Goal: Transaction & Acquisition: Purchase product/service

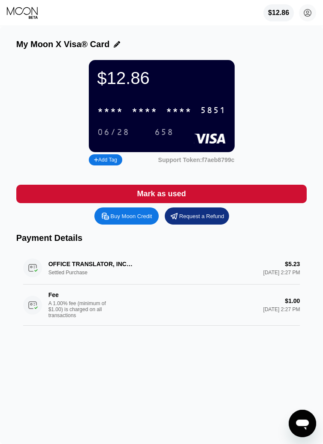
click at [275, 11] on div "$12.86" at bounding box center [278, 13] width 21 height 8
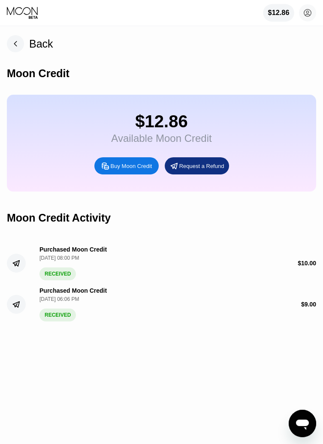
click at [15, 46] on rect at bounding box center [15, 43] width 17 height 17
click at [18, 47] on rect at bounding box center [15, 43] width 17 height 17
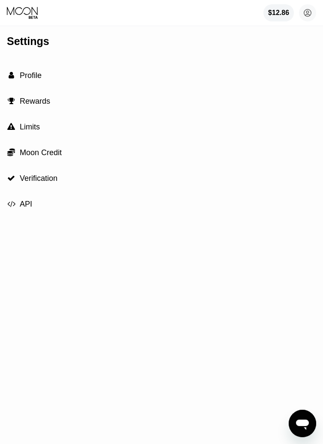
click at [10, 18] on icon at bounding box center [23, 12] width 32 height 13
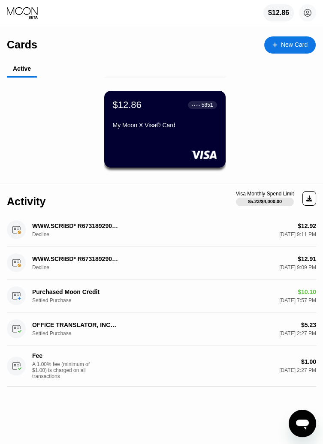
click at [279, 232] on div "Aug 23, 2025 9:11 PM" at bounding box center [297, 235] width 37 height 6
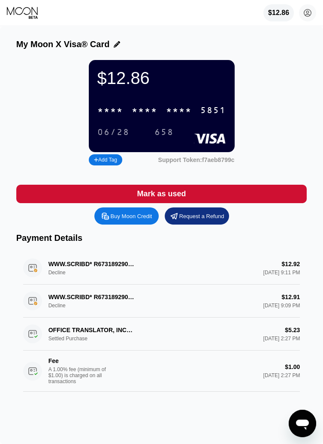
click at [306, 17] on icon at bounding box center [307, 12] width 7 height 7
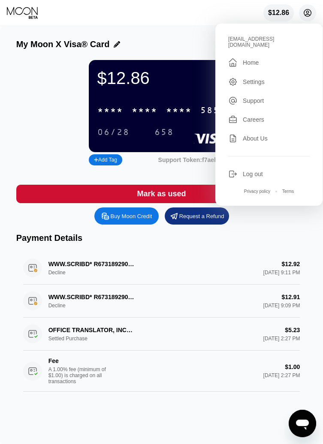
click at [260, 171] on div "Log out" at bounding box center [253, 174] width 20 height 7
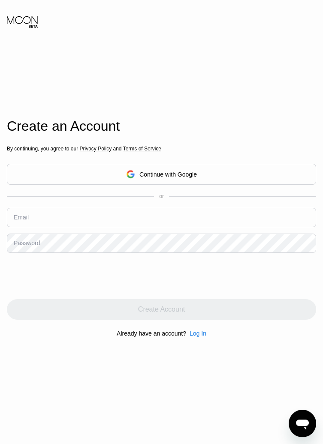
click at [262, 227] on input "text" at bounding box center [161, 217] width 309 height 19
type input "Rscrp1300@gmail.com"
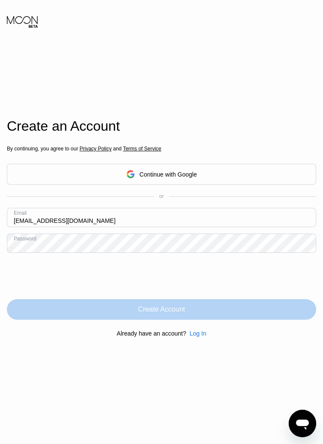
click at [238, 320] on div "Create Account" at bounding box center [161, 309] width 309 height 21
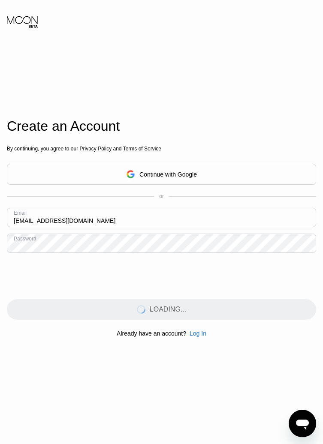
click at [211, 320] on div "LOADING..." at bounding box center [161, 309] width 309 height 21
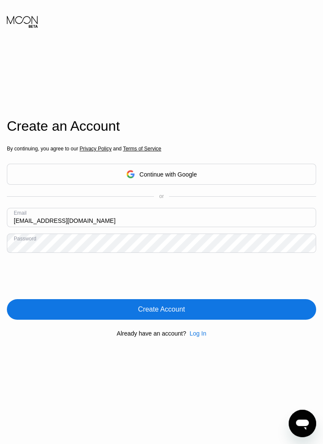
click at [199, 337] on div "Log In" at bounding box center [198, 333] width 17 height 7
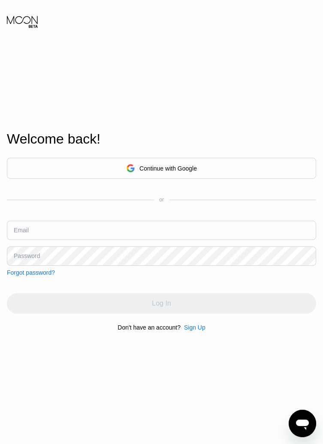
click at [242, 240] on input "text" at bounding box center [161, 230] width 309 height 19
click at [106, 240] on input "text" at bounding box center [161, 230] width 309 height 19
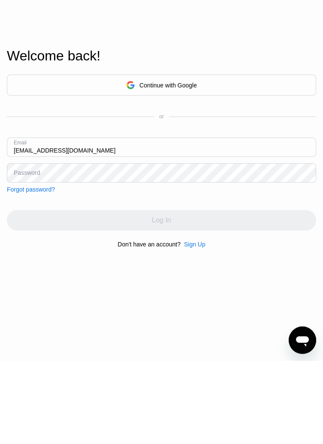
type input "Rscrp1300@gmail.com"
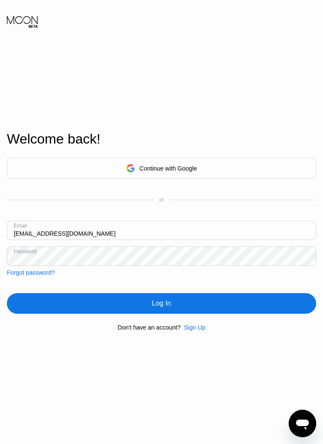
click at [153, 308] on div "Log In" at bounding box center [161, 303] width 19 height 9
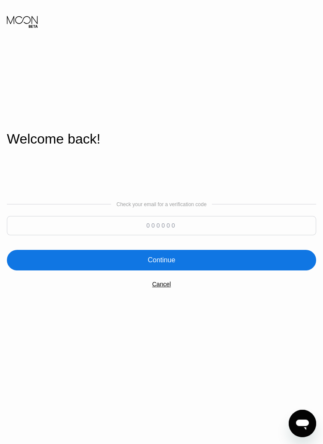
click at [152, 236] on input at bounding box center [161, 225] width 309 height 19
type input "263567"
click at [268, 157] on div "Welcome back!" at bounding box center [161, 144] width 309 height 26
click at [212, 271] on div "Continue" at bounding box center [161, 260] width 309 height 21
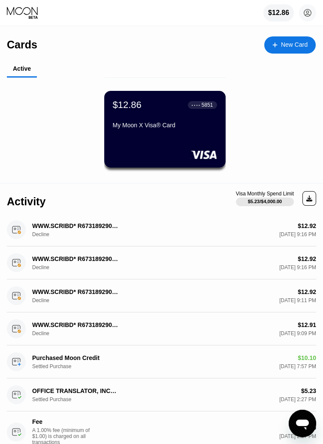
click at [305, 233] on div "[DATE] 9:16 PM" at bounding box center [297, 235] width 37 height 6
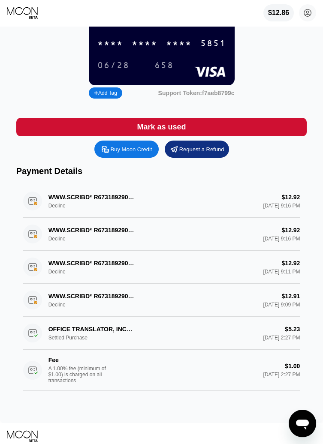
scroll to position [66, 0]
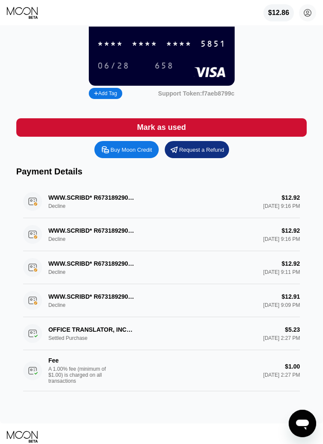
click at [279, 203] on div "WWW.SCRIBD* R673189290 SCRIBD.COM NL Decline $12.92 Aug 23, 2025 9:16 PM" at bounding box center [161, 201] width 277 height 33
click at [280, 203] on div "WWW.SCRIBD* R673189290 SCRIBD.COM NL Decline $12.92 Aug 23, 2025 9:16 PM" at bounding box center [161, 201] width 277 height 33
click at [39, 202] on div "WWW.SCRIBD* R673189290 SCRIBD.COM NL Decline $12.92 Aug 23, 2025 9:16 PM" at bounding box center [161, 201] width 277 height 33
click at [109, 198] on div "WWW.SCRIBD* R673189290 SCRIBD.COM NL Decline $12.92 Aug 23, 2025 9:16 PM" at bounding box center [161, 201] width 277 height 33
click at [103, 199] on div "WWW.SCRIBD* R673189290 SCRIBD.COM NL Decline $12.92 Aug 23, 2025 9:16 PM" at bounding box center [161, 201] width 277 height 33
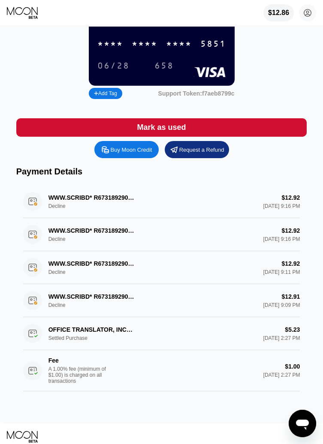
click at [103, 199] on div "WWW.SCRIBD* R673189290 SCRIBD.COM NL Decline $12.92 Aug 23, 2025 9:16 PM" at bounding box center [161, 201] width 277 height 33
click at [277, 27] on div "$12.86 * * * * * * * * * * * * 5851 06/28 658 Add Tag Support Token: f7aeb8799c" at bounding box center [161, 48] width 291 height 108
click at [277, 15] on div "$12.86" at bounding box center [278, 13] width 21 height 8
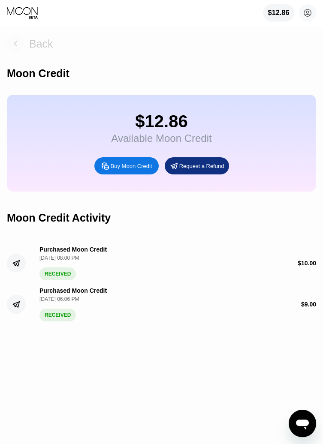
click at [39, 47] on div "Back" at bounding box center [41, 44] width 24 height 12
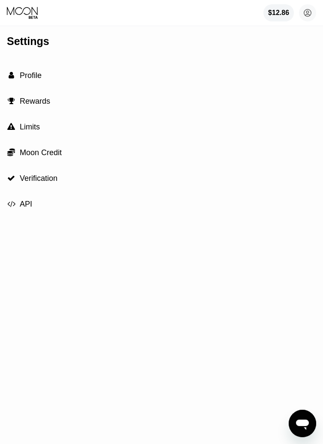
click at [21, 71] on span "Profile" at bounding box center [31, 75] width 22 height 9
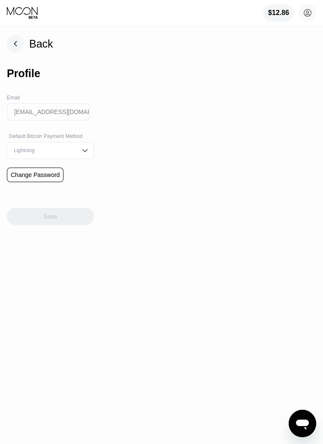
click at [15, 46] on rect at bounding box center [15, 43] width 17 height 17
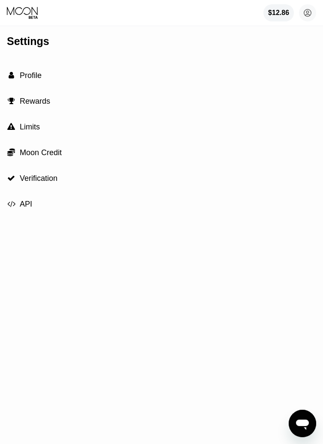
click at [20, 99] on span "Rewards" at bounding box center [35, 101] width 30 height 9
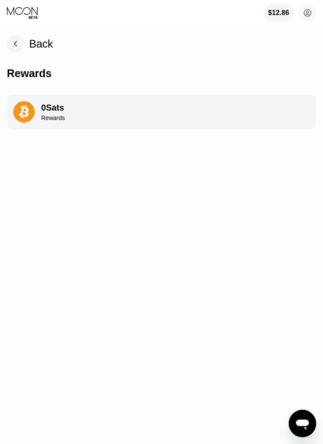
click at [14, 44] on icon at bounding box center [15, 44] width 3 height 5
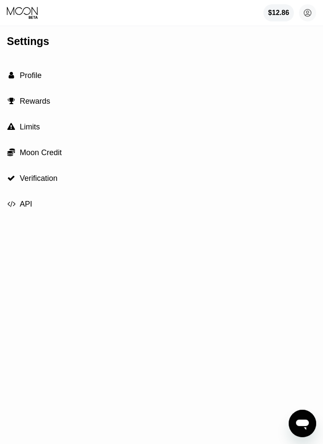
click at [15, 154] on div "" at bounding box center [11, 152] width 9 height 9
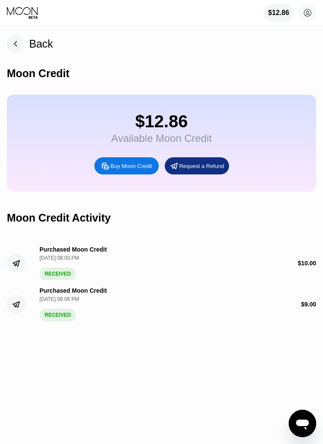
click at [16, 38] on rect at bounding box center [15, 43] width 17 height 17
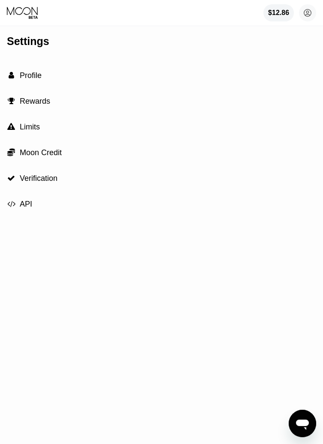
click at [15, 127] on span "" at bounding box center [11, 127] width 8 height 8
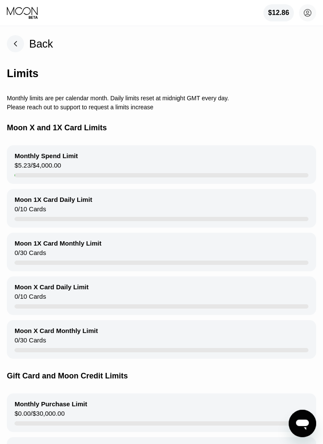
click at [17, 42] on rect at bounding box center [15, 43] width 17 height 17
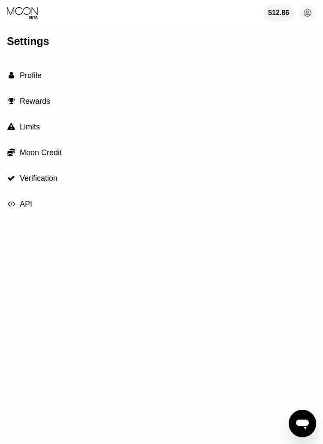
click at [24, 176] on span "Verification" at bounding box center [39, 178] width 38 height 9
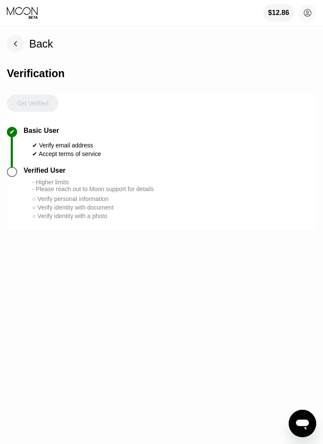
click at [17, 39] on rect at bounding box center [15, 43] width 17 height 17
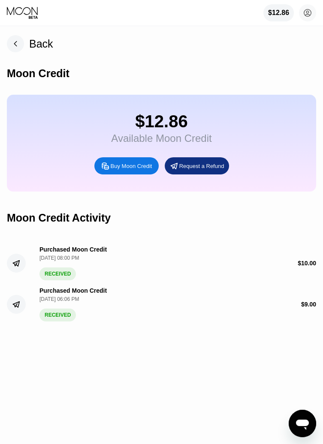
click at [17, 41] on rect at bounding box center [15, 43] width 17 height 17
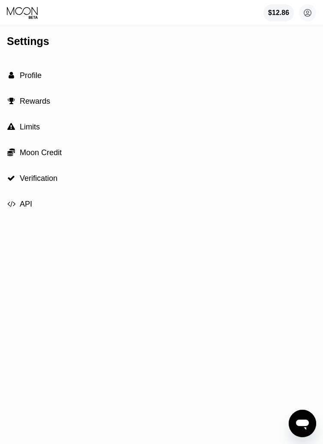
click at [277, 10] on div "$12.86" at bounding box center [278, 13] width 21 height 8
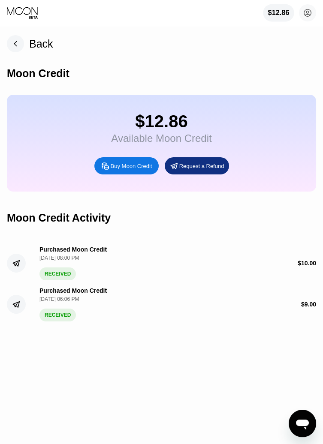
click at [165, 130] on div "$12.86" at bounding box center [161, 121] width 100 height 19
click at [20, 48] on rect at bounding box center [15, 43] width 17 height 17
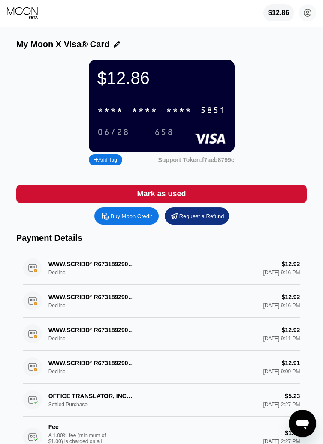
click at [205, 104] on div "* * * * * * * * * * * * 5851" at bounding box center [161, 111] width 139 height 18
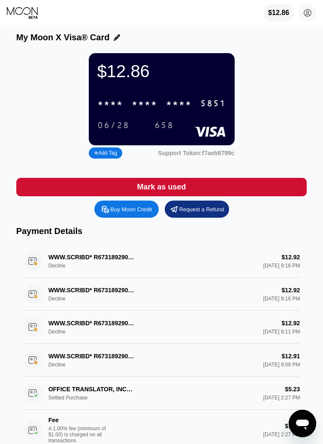
click at [143, 364] on div "WWW.SCRIBD* R673189290 SCRIBD.COM NL Decline $12.91 Aug 23, 2025 9:09 PM" at bounding box center [161, 360] width 277 height 33
click at [91, 359] on div "WWW.SCRIBD* R673189290 SCRIBD.COM NL Decline $12.91 Aug 23, 2025 9:09 PM" at bounding box center [161, 360] width 277 height 33
click at [66, 358] on div "WWW.SCRIBD* R673189290 SCRIBD.COM NL Decline $12.91 Aug 23, 2025 9:09 PM" at bounding box center [161, 360] width 277 height 33
click at [29, 371] on div "WWW.SCRIBD* R673189290 SCRIBD.COM NL Decline $12.91 Aug 23, 2025 9:09 PM" at bounding box center [161, 360] width 277 height 33
click at [32, 368] on div "WWW.SCRIBD* R673189290 SCRIBD.COM NL Decline $12.91 Aug 23, 2025 9:09 PM" at bounding box center [161, 360] width 277 height 33
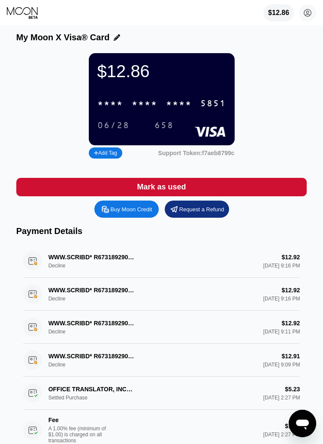
click at [31, 371] on div "WWW.SCRIBD* R673189290 SCRIBD.COM NL Decline $12.91 Aug 23, 2025 9:09 PM" at bounding box center [161, 360] width 277 height 33
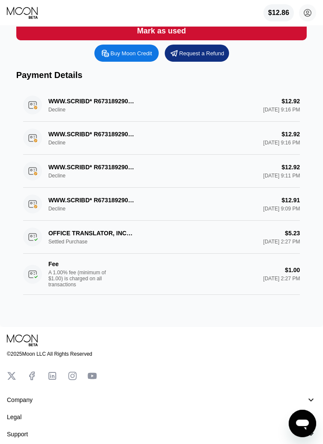
scroll to position [214, 0]
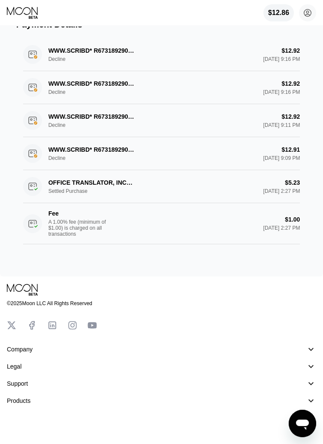
click at [314, 406] on div "󰅀" at bounding box center [311, 401] width 10 height 10
click at [314, 389] on div "󰅀" at bounding box center [311, 384] width 10 height 10
click at [313, 369] on div "󰅀" at bounding box center [311, 367] width 10 height 10
click at [312, 355] on div "󰅀" at bounding box center [311, 349] width 10 height 10
click at [305, 427] on icon "Open messaging window" at bounding box center [302, 423] width 15 height 15
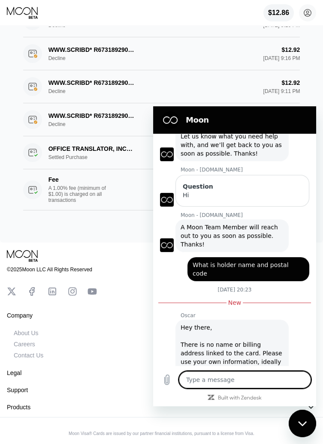
scroll to position [60, 0]
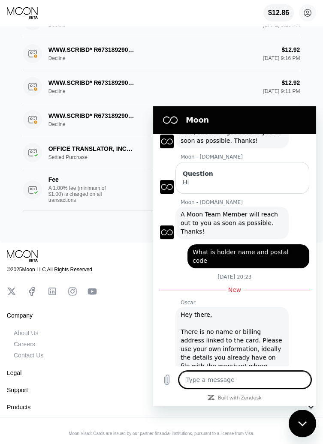
click at [214, 387] on textarea at bounding box center [245, 380] width 132 height 17
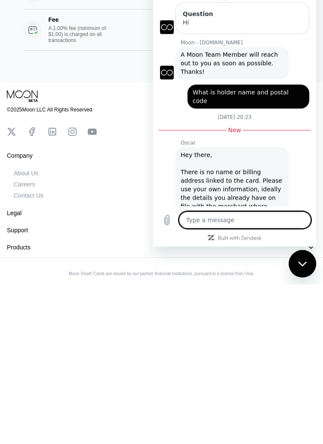
scroll to position [255, 0]
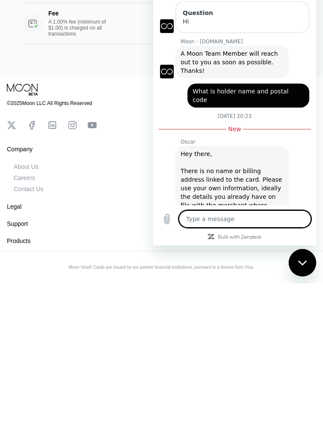
type textarea "H"
type textarea "x"
type textarea "Hi"
type textarea "x"
type textarea "Hi"
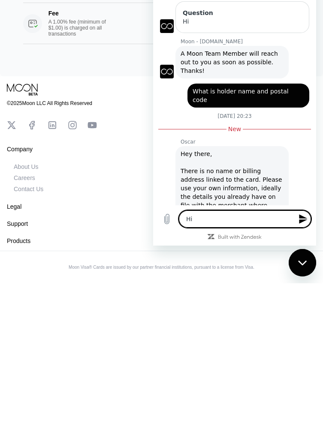
click at [299, 217] on icon "Send message" at bounding box center [303, 218] width 8 height 9
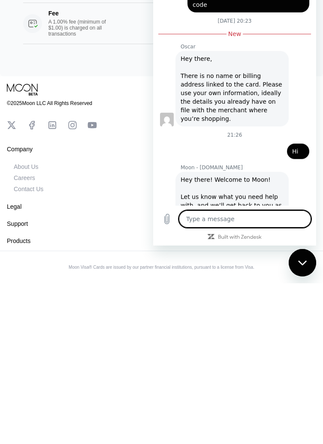
type textarea "x"
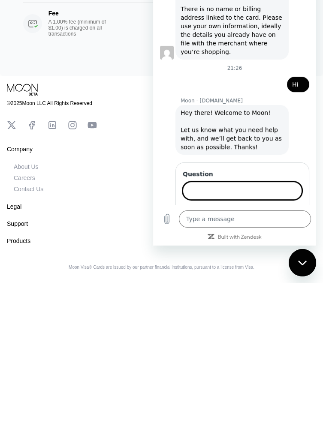
scroll to position [221, 0]
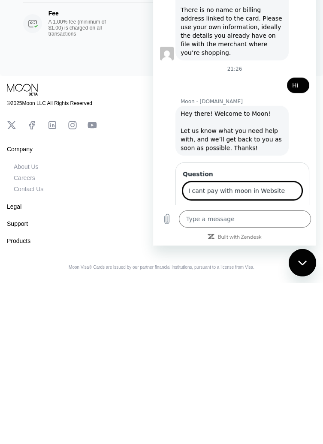
type input "I cant pay with moon in Website"
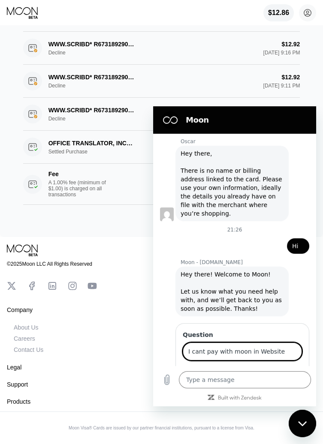
type textarea "x"
click at [283, 343] on input "I cant pay with moon in Website" at bounding box center [242, 352] width 119 height 18
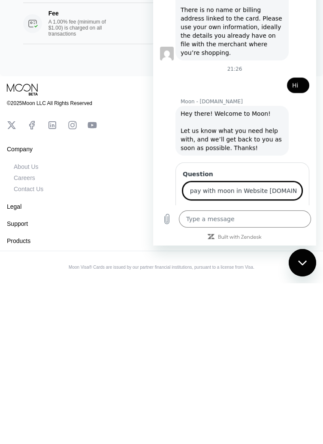
scroll to position [0, 22]
type input "I cant pay with moon in Website www.scribd.com"
click at [290, 210] on span "Send" at bounding box center [287, 215] width 15 height 10
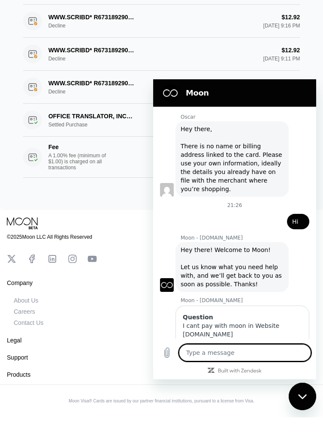
scroll to position [255, 0]
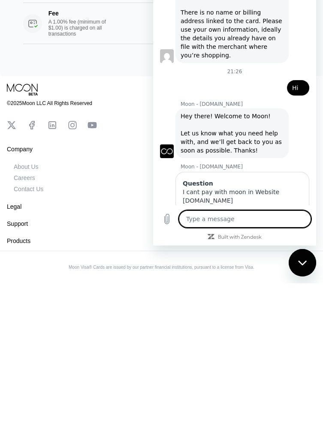
type textarea "x"
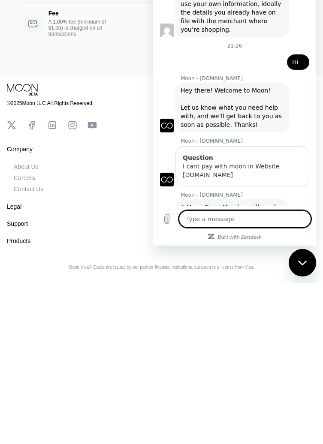
scroll to position [246, 0]
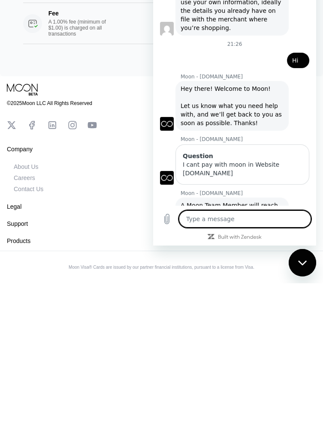
type textarea "I"
type textarea "x"
type textarea "It"
type textarea "x"
type textarea "It's"
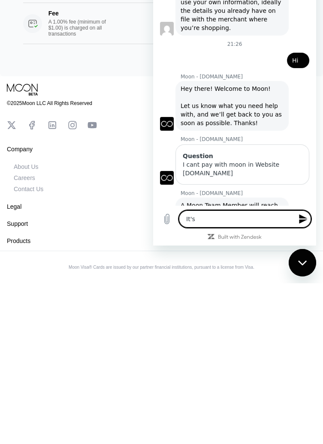
type textarea "x"
type textarea "It's h"
type textarea "x"
type textarea "It's ha"
type textarea "x"
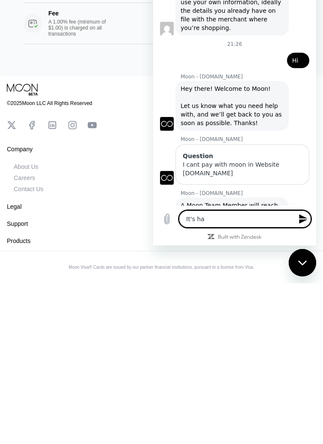
type textarea "It's hav"
type textarea "x"
type textarea "It's have"
type textarea "x"
type textarea "It's haven"
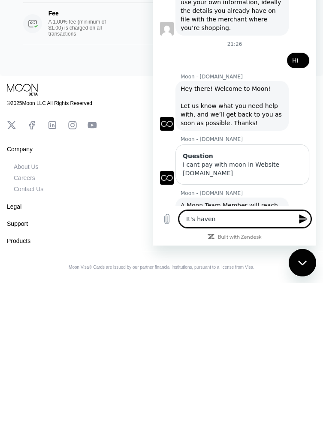
type textarea "x"
type textarea "It's haven e"
type textarea "x"
type textarea "It's haven er"
type textarea "x"
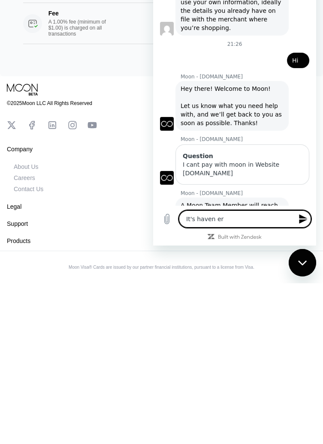
type textarea "It's haven ero"
type textarea "x"
type textarea "It's haven eror"
type textarea "x"
type textarea "It's haven error"
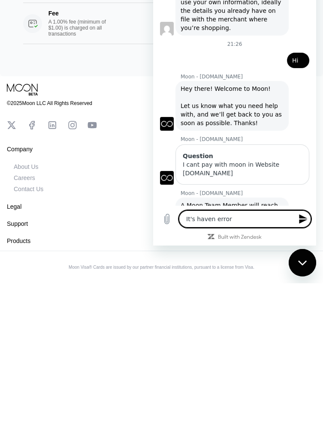
type textarea "x"
type textarea "It's haven error"
click at [302, 224] on icon "Send message" at bounding box center [303, 219] width 10 height 10
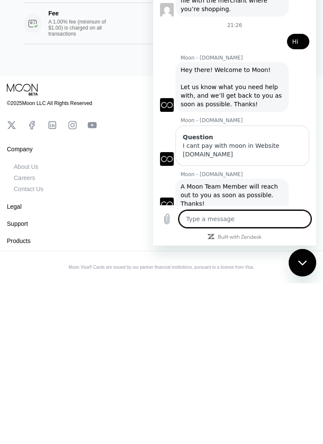
scroll to position [267, 0]
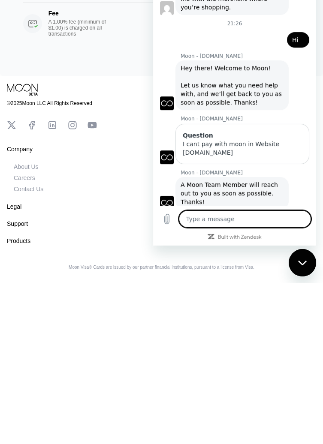
click at [131, 224] on div "My Moon X Visa® Card $12.86 * * * * * * * * * * * * 5851 06/28 658 Add Tag Supp…" at bounding box center [161, 5] width 323 height 464
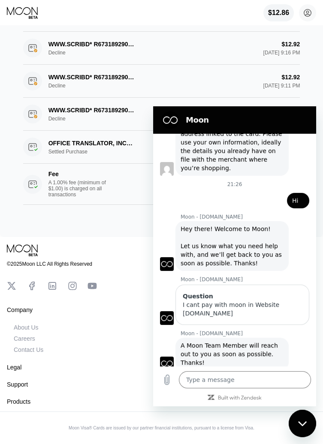
click at [308, 426] on div "Close messaging window" at bounding box center [303, 424] width 26 height 26
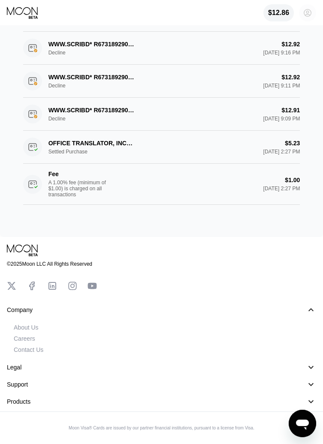
click at [312, 13] on circle at bounding box center [307, 12] width 17 height 17
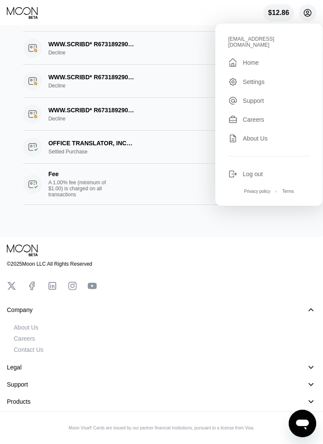
click at [274, 77] on div "Settings" at bounding box center [269, 81] width 82 height 9
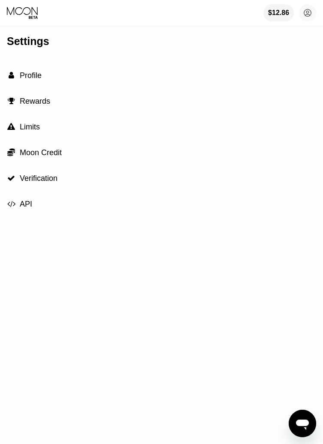
type textarea "x"
click at [36, 9] on icon at bounding box center [23, 12] width 32 height 13
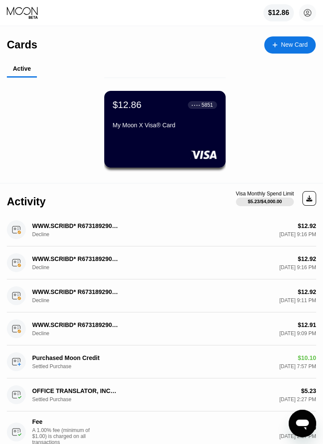
click at [307, 17] on circle at bounding box center [307, 12] width 17 height 17
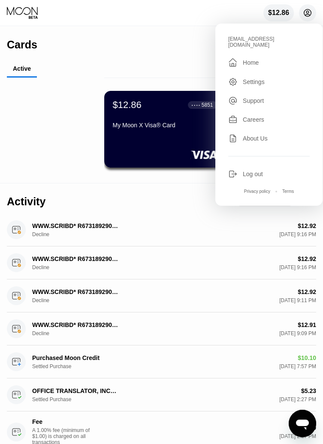
click at [256, 171] on div "Log out" at bounding box center [253, 174] width 20 height 7
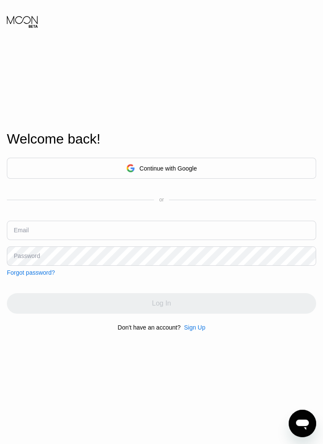
click at [199, 240] on input "text" at bounding box center [161, 230] width 309 height 19
type input "Rscrp1300@gmail.com"
click at [305, 434] on div "Open messaging window" at bounding box center [303, 424] width 26 height 26
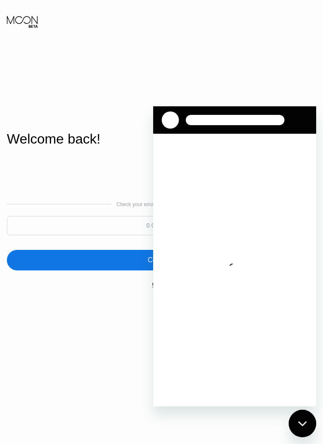
click at [26, 198] on div "Check your email for a verification code Continue Cancel" at bounding box center [161, 244] width 309 height 174
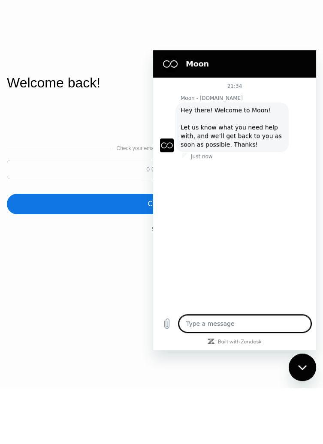
scroll to position [77, 0]
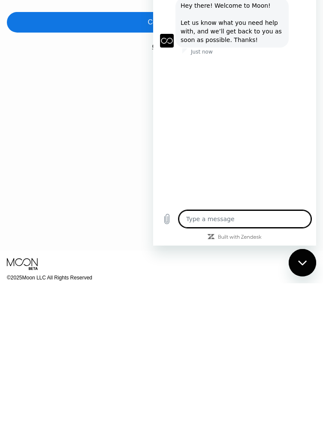
type textarea "x"
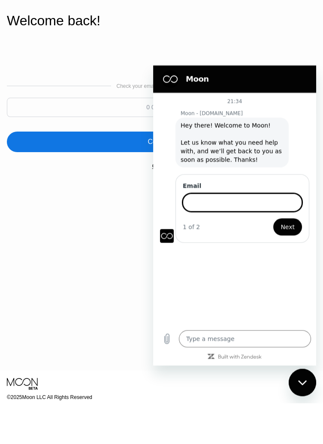
click at [281, 70] on div "Welcome back!" at bounding box center [161, 62] width 309 height 16
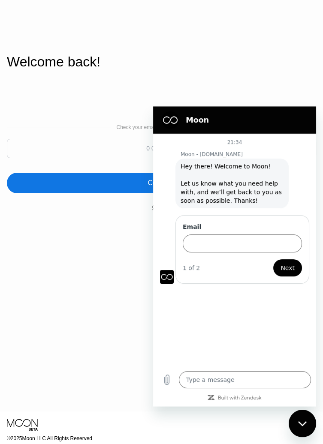
click at [128, 158] on input at bounding box center [161, 148] width 309 height 19
type input "575978"
click at [136, 193] on div "Continue" at bounding box center [161, 183] width 309 height 21
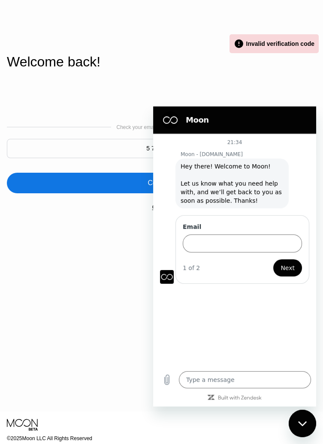
click at [305, 423] on icon "Close messaging window" at bounding box center [302, 423] width 9 height 5
type textarea "x"
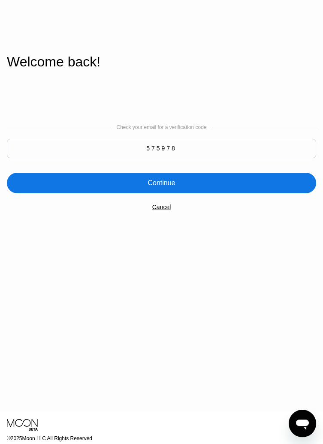
click at [192, 158] on input "575978" at bounding box center [161, 148] width 309 height 19
type input "575987"
click at [223, 193] on div "Continue" at bounding box center [161, 183] width 309 height 21
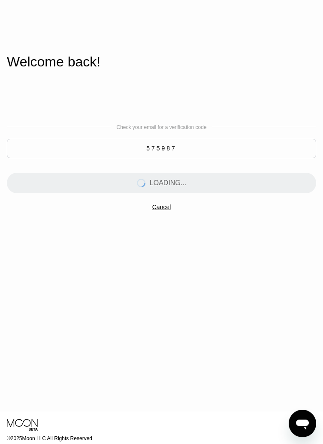
scroll to position [0, 0]
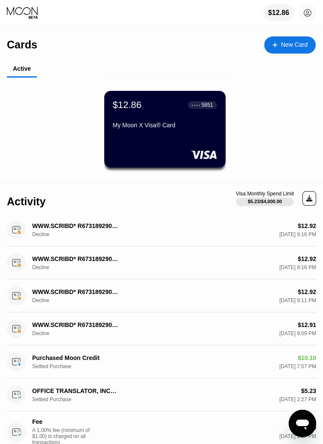
click at [305, 14] on circle at bounding box center [307, 12] width 17 height 17
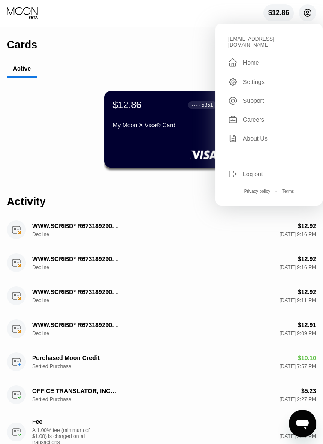
click at [304, 437] on button "Open messaging window" at bounding box center [302, 423] width 27 height 27
type textarea "x"
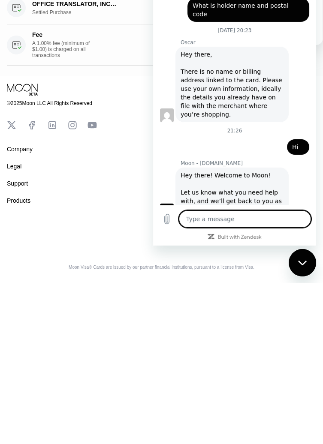
scroll to position [253, 0]
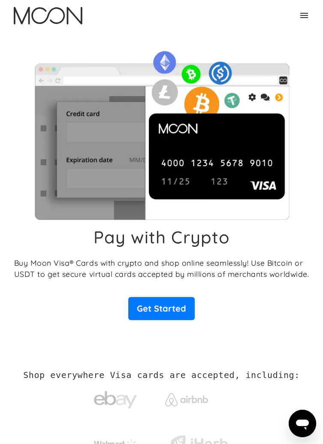
click at [302, 16] on icon at bounding box center [304, 15] width 10 height 10
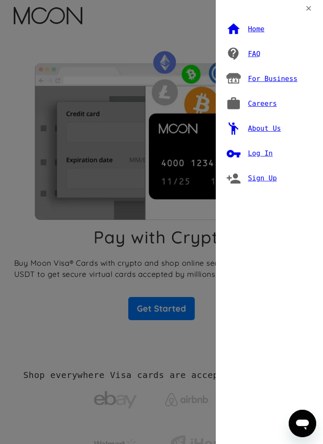
click at [260, 151] on div "Log In" at bounding box center [260, 153] width 25 height 9
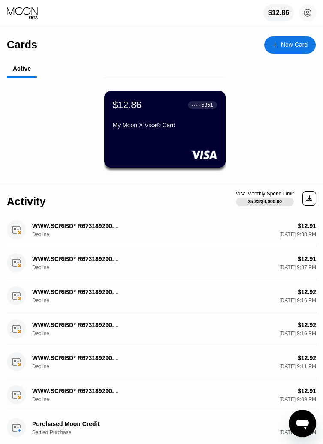
click at [306, 14] on circle at bounding box center [307, 12] width 17 height 17
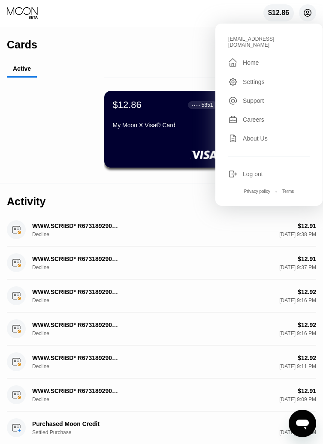
click at [270, 77] on div "Settings" at bounding box center [269, 81] width 82 height 9
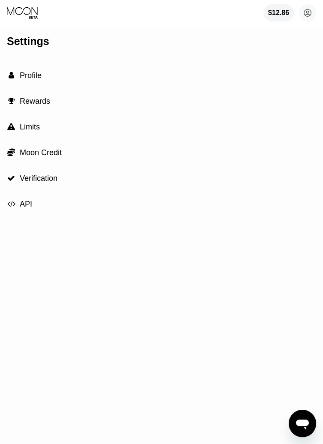
click at [280, 69] on div " Profile" at bounding box center [161, 76] width 309 height 26
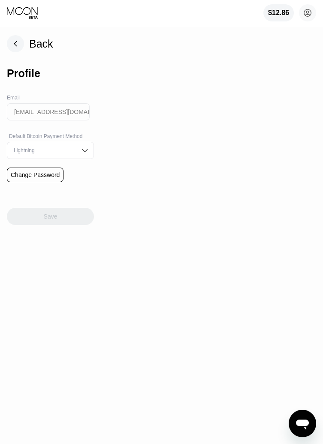
click at [76, 151] on div "Lightning" at bounding box center [44, 151] width 65 height 6
click at [144, 192] on div "Back Profile Email [EMAIL_ADDRESS][DOMAIN_NAME] Default Bitcoin Payment Method …" at bounding box center [161, 236] width 323 height 418
click at [85, 187] on div "On-Chain" at bounding box center [51, 185] width 78 height 6
click at [91, 157] on div "On-Chain" at bounding box center [50, 150] width 87 height 17
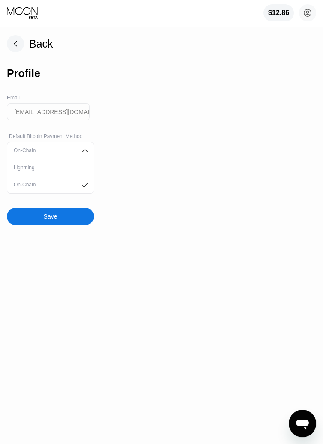
click at [86, 168] on div "Lightning" at bounding box center [51, 168] width 78 height 6
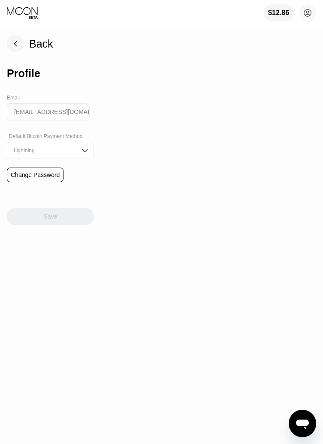
click at [21, 41] on rect at bounding box center [15, 43] width 17 height 17
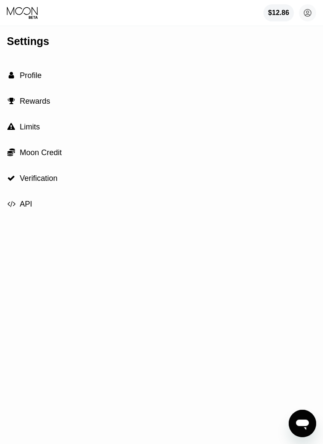
click at [63, 149] on div " Moon Credit" at bounding box center [161, 153] width 309 height 26
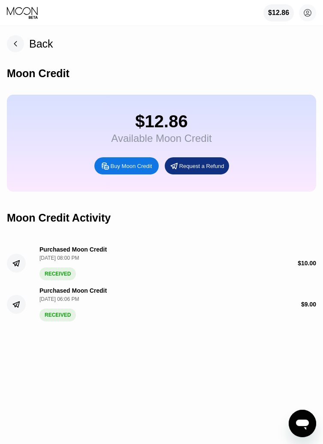
click at [131, 164] on div "Buy Moon Credit" at bounding box center [132, 166] width 42 height 7
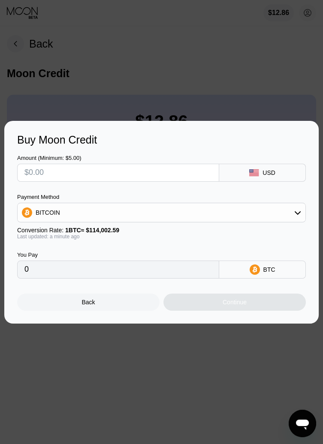
click at [268, 176] on div "USD" at bounding box center [262, 173] width 87 height 18
click at [257, 178] on div "USD" at bounding box center [262, 173] width 87 height 18
click at [286, 172] on div "USD" at bounding box center [262, 173] width 87 height 18
click at [279, 171] on div "USD" at bounding box center [262, 173] width 87 height 18
click at [274, 169] on div "USD" at bounding box center [262, 173] width 87 height 18
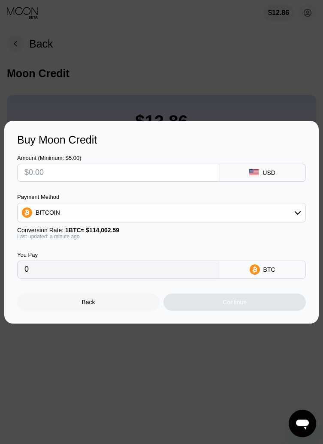
click at [162, 175] on input "text" at bounding box center [117, 172] width 187 height 17
type input "$1"
type input "0.00000878"
type input "$10"
type input "0.00008772"
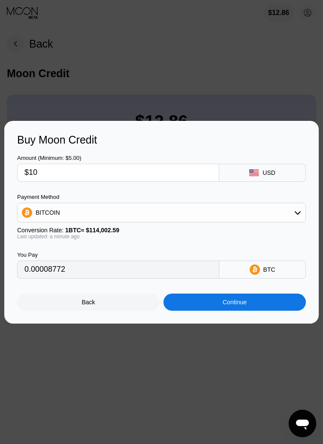
type input "$10"
click at [223, 214] on div "BITCOIN" at bounding box center [162, 212] width 288 height 17
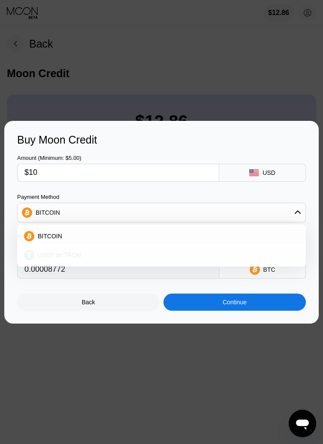
click at [116, 258] on div "USDT on TRON" at bounding box center [166, 255] width 265 height 7
type input "10.10"
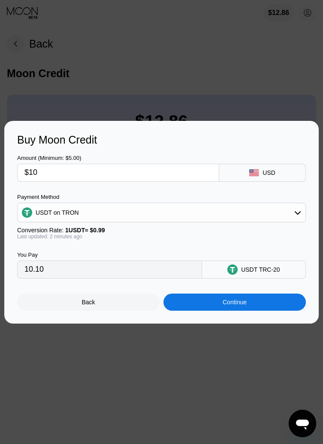
click at [260, 303] on div "Continue" at bounding box center [234, 302] width 142 height 17
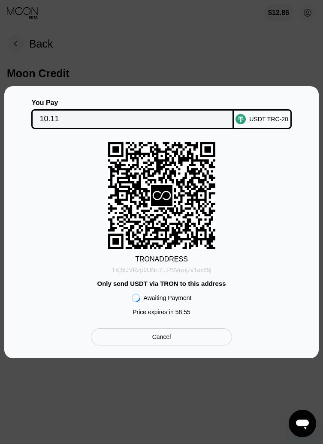
click at [189, 267] on div "TKj5tJVRzp9UNn7...PSVrrnjzv1ax65j" at bounding box center [162, 270] width 100 height 7
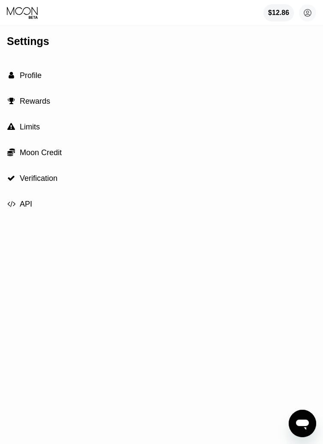
click at [78, 155] on div " Moon Credit" at bounding box center [161, 153] width 309 height 26
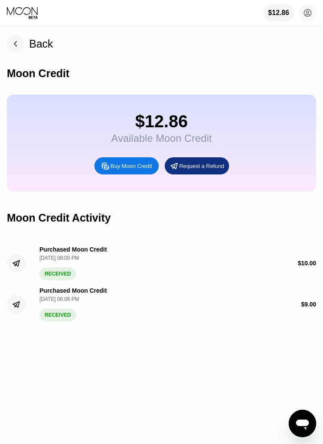
click at [136, 169] on div "Buy Moon Credit" at bounding box center [132, 166] width 42 height 7
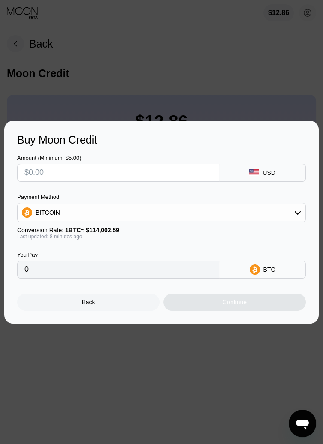
click at [209, 382] on div at bounding box center [161, 222] width 323 height 444
click at [113, 302] on div "Back" at bounding box center [88, 302] width 142 height 17
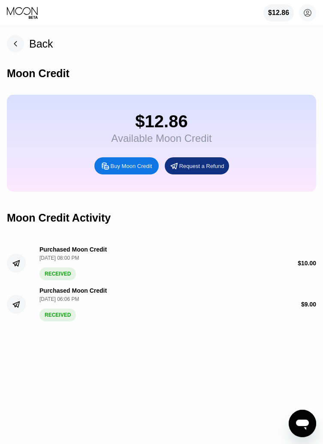
click at [130, 163] on div "Buy Moon Credit" at bounding box center [126, 165] width 64 height 17
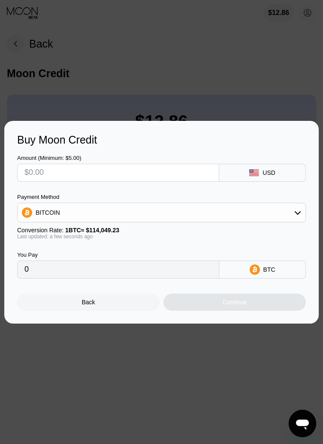
click at [169, 172] on input "text" at bounding box center [117, 172] width 187 height 17
type input "$1"
type input "0.00000877"
type input "$10"
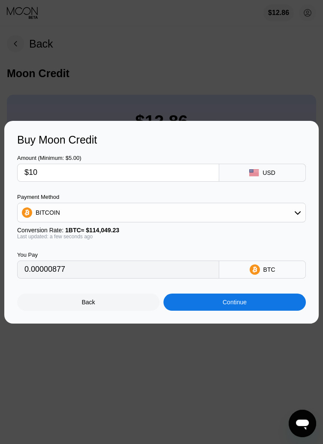
type input "0.00008769"
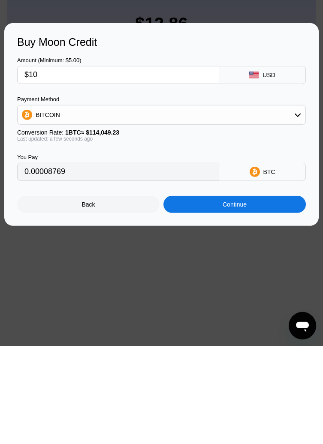
type input "$10"
click at [263, 221] on div "BITCOIN" at bounding box center [162, 212] width 288 height 17
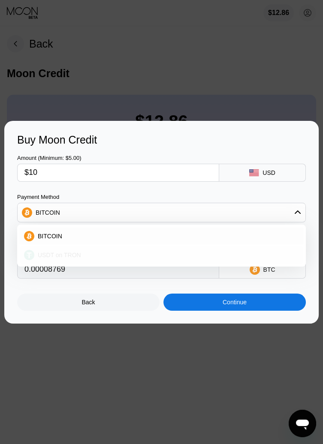
click at [167, 253] on div "USDT on TRON" at bounding box center [166, 255] width 265 height 7
type input "10.10"
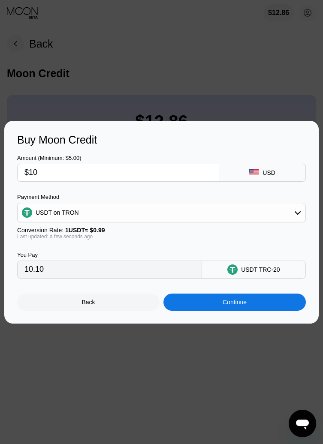
click at [221, 301] on div "Continue" at bounding box center [234, 302] width 142 height 17
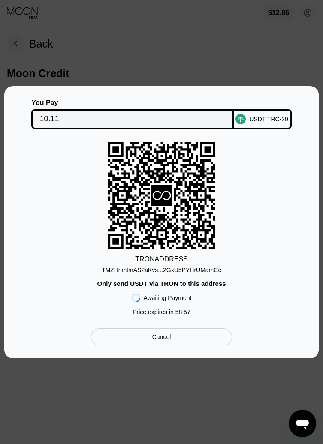
click at [199, 269] on div "TMZHnmtmAS2aKvs...2GxU5PYHrUMamCe" at bounding box center [162, 270] width 120 height 7
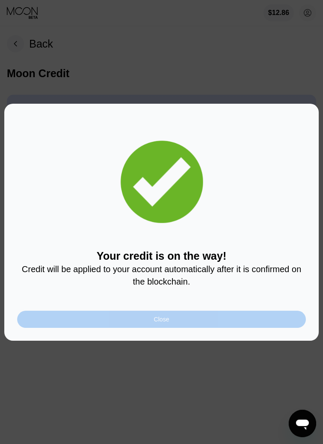
click at [243, 321] on div "Close" at bounding box center [161, 319] width 289 height 17
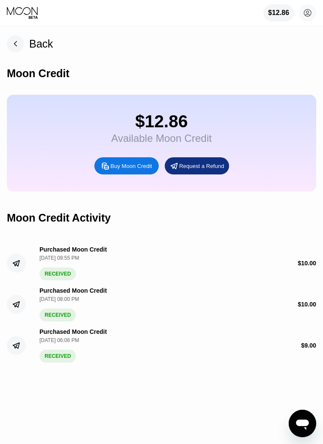
click at [285, 7] on div "$12.86" at bounding box center [278, 12] width 30 height 17
click at [16, 44] on rect at bounding box center [15, 43] width 17 height 17
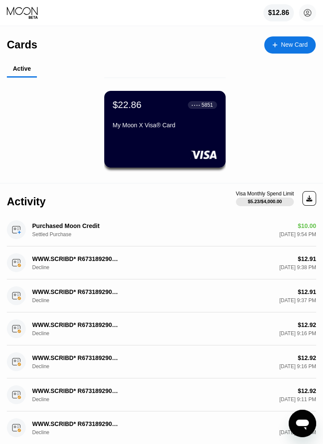
click at [307, 17] on circle at bounding box center [307, 12] width 17 height 17
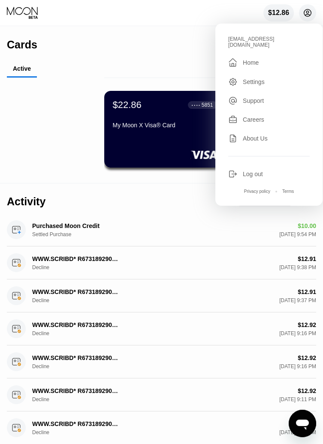
click at [266, 135] on div "About Us" at bounding box center [255, 138] width 25 height 7
click at [254, 171] on div "Log out" at bounding box center [253, 174] width 20 height 7
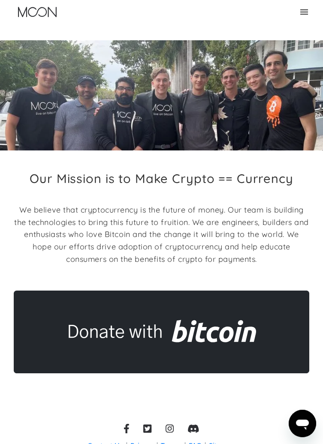
click at [306, 14] on icon at bounding box center [304, 11] width 8 height 5
